Goal: Communication & Community: Share content

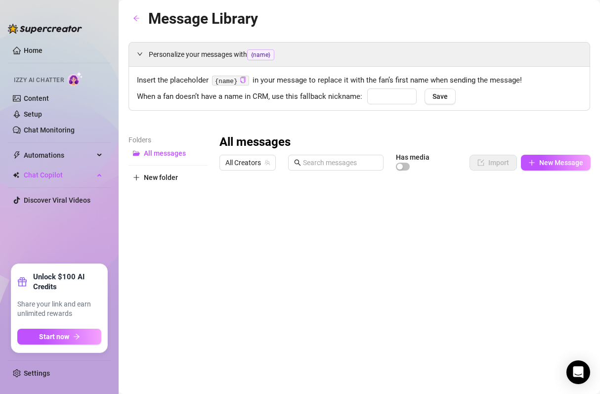
type input "babe"
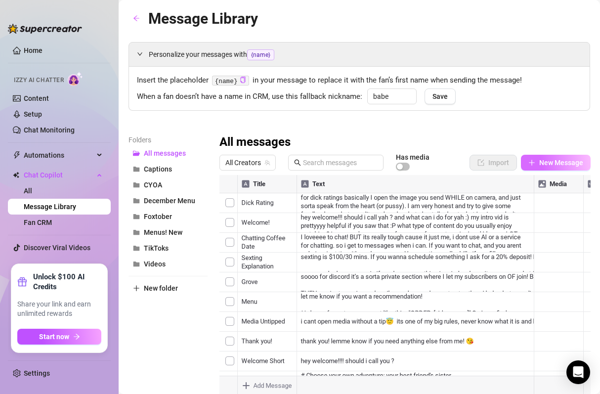
click at [546, 163] on span "New Message" at bounding box center [561, 163] width 44 height 8
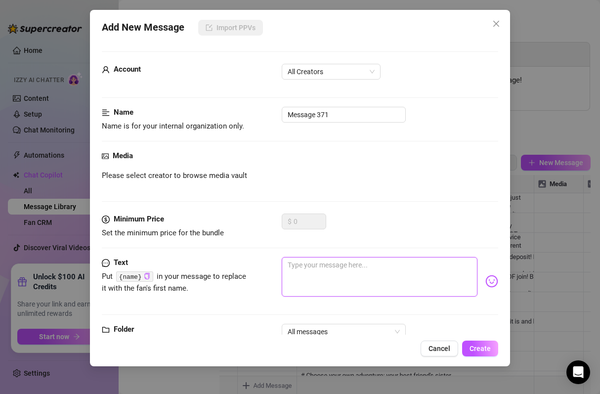
click at [284, 278] on textarea at bounding box center [380, 277] width 196 height 40
paste textarea "you could check this out 👀 it is basically my entire content library on a sprea…"
type textarea "you could check this out 👀 it is basically my entire content library on a sprea…"
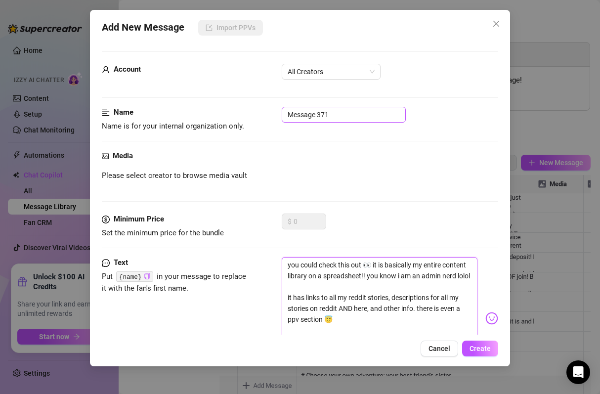
type textarea "you could check this out 👀 it is basically my entire content library on a sprea…"
drag, startPoint x: 339, startPoint y: 118, endPoint x: 242, endPoint y: 94, distance: 99.8
click at [242, 94] on form "Account All Creators Name Name is for your internal organization only. Message …" at bounding box center [300, 245] width 396 height 389
type input "[PERSON_NAME]'s content library"
click at [491, 348] on button "Create" at bounding box center [480, 348] width 36 height 16
